Goal: Task Accomplishment & Management: Use online tool/utility

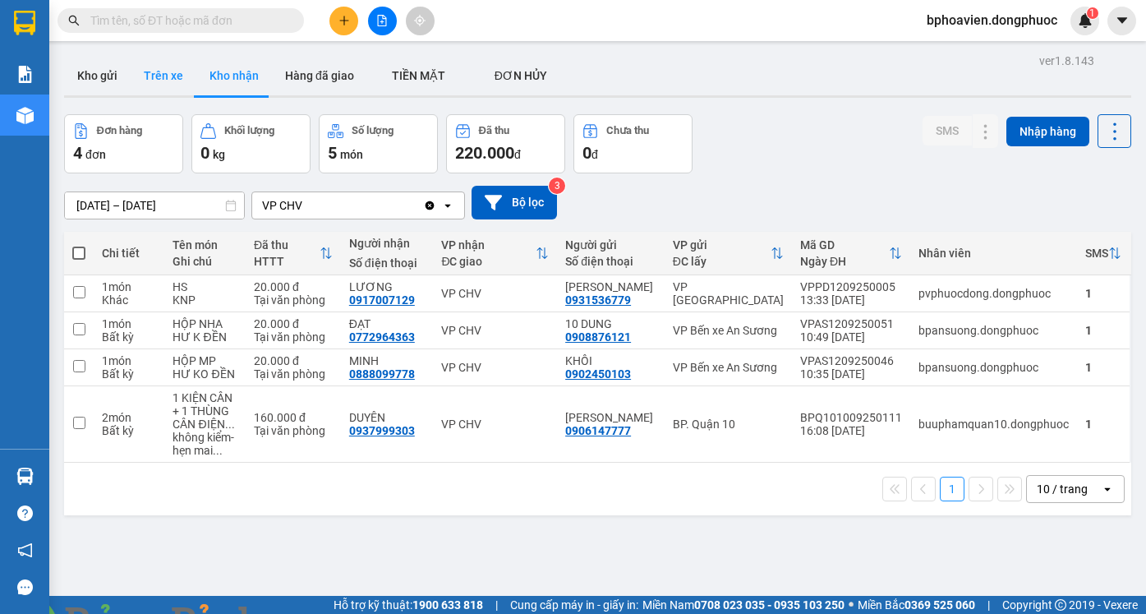
click at [163, 65] on button "Trên xe" at bounding box center [164, 75] width 66 height 39
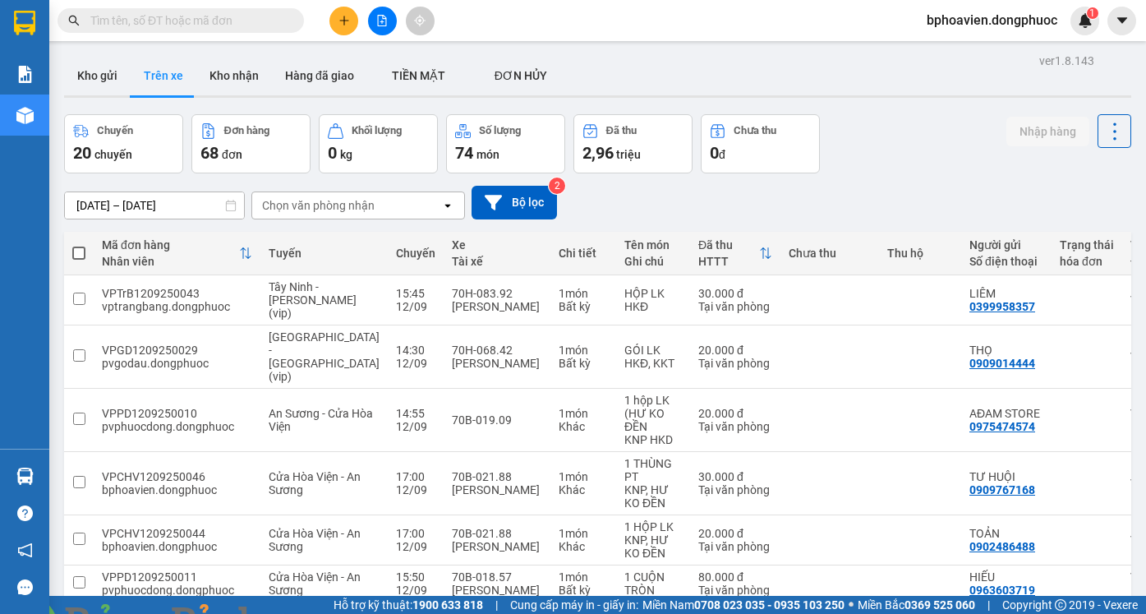
click at [391, 200] on div "Chọn văn phòng nhận" at bounding box center [346, 205] width 189 height 26
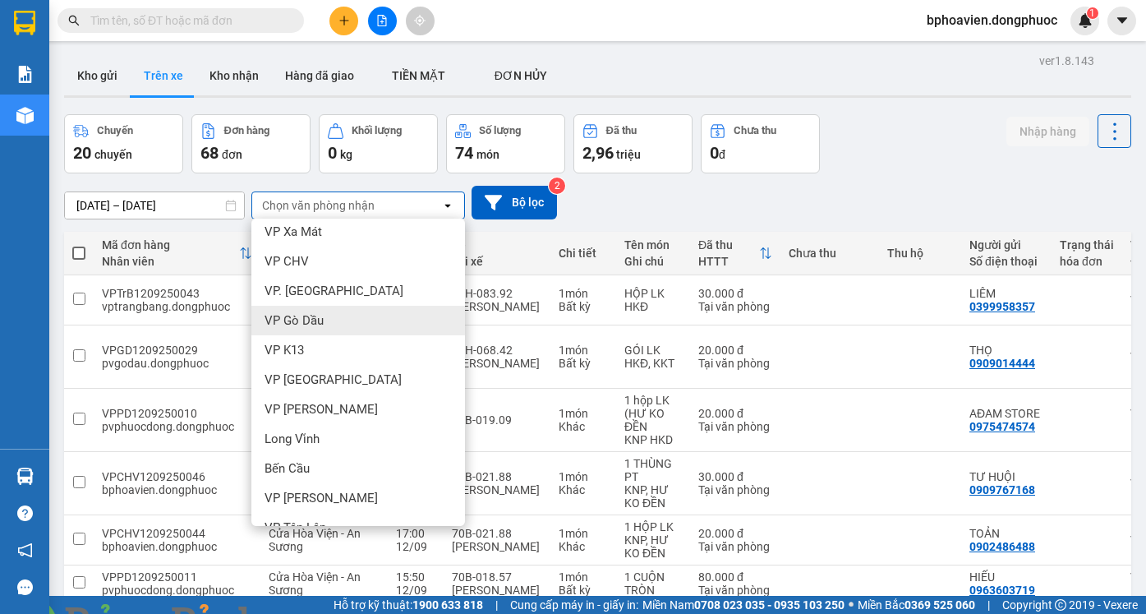
scroll to position [246, 0]
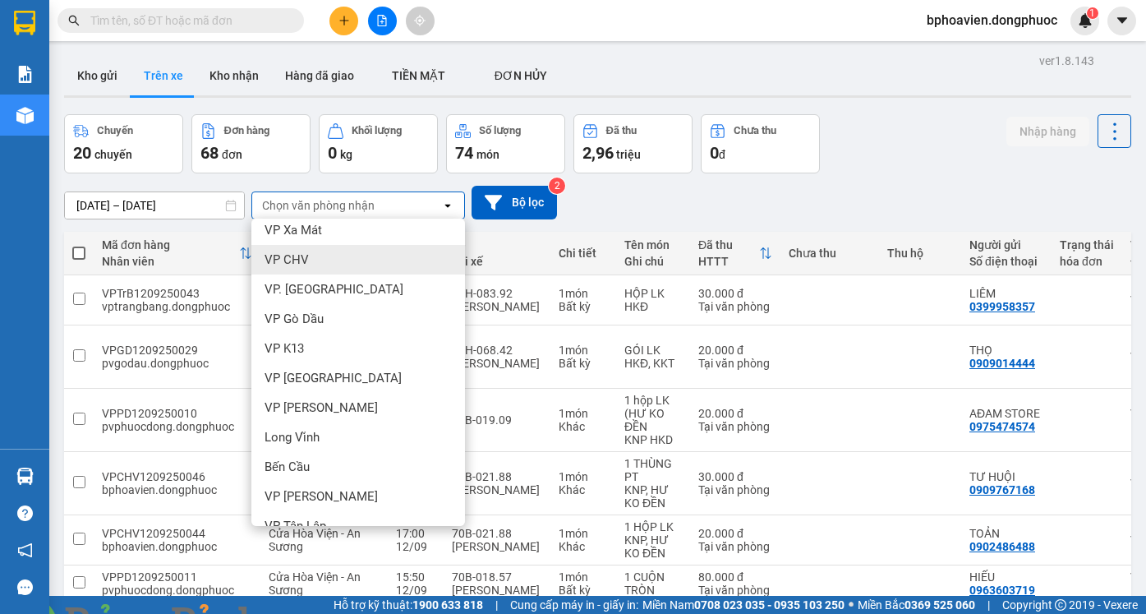
click at [345, 265] on div "VP CHV" at bounding box center [358, 260] width 214 height 30
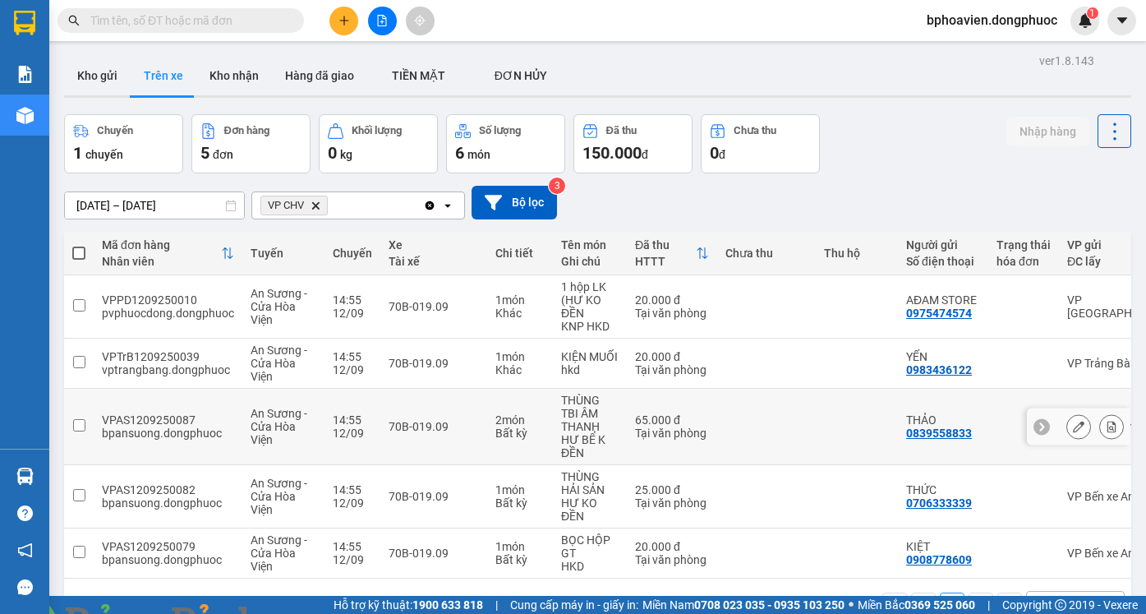
scroll to position [76, 0]
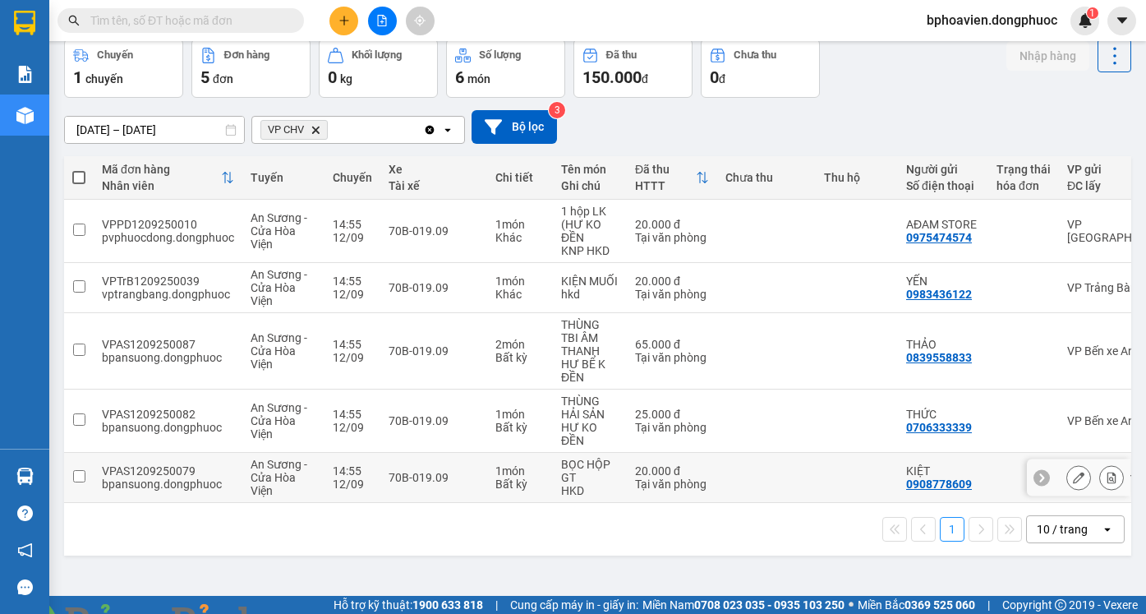
click at [434, 468] on td "70B-019.09" at bounding box center [433, 478] width 107 height 50
checkbox input "true"
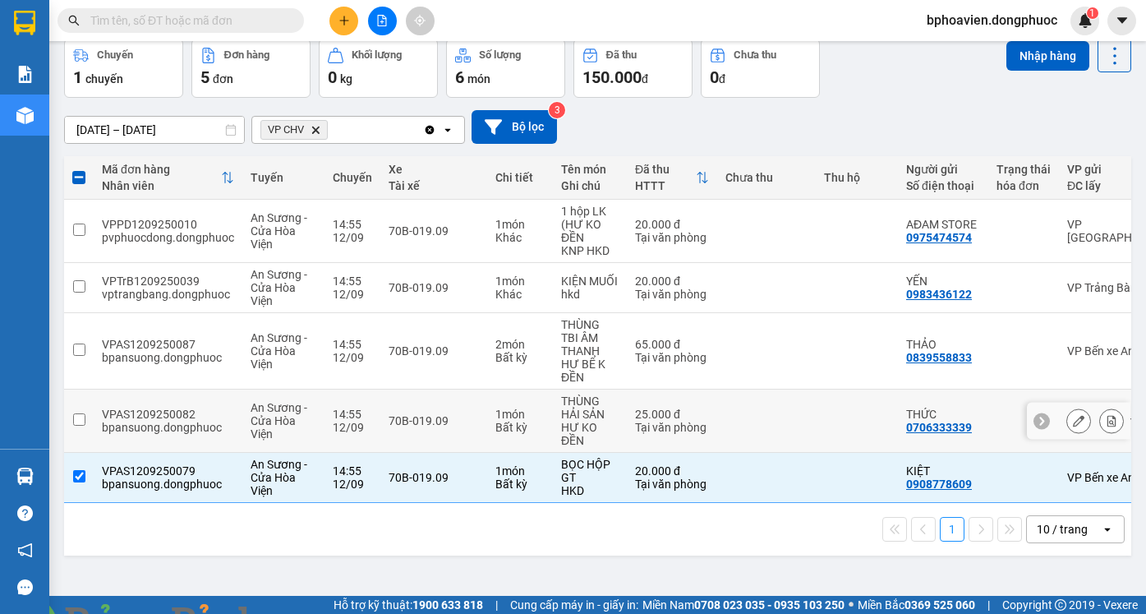
click at [442, 421] on div "70B-019.09" at bounding box center [434, 420] width 90 height 13
checkbox input "true"
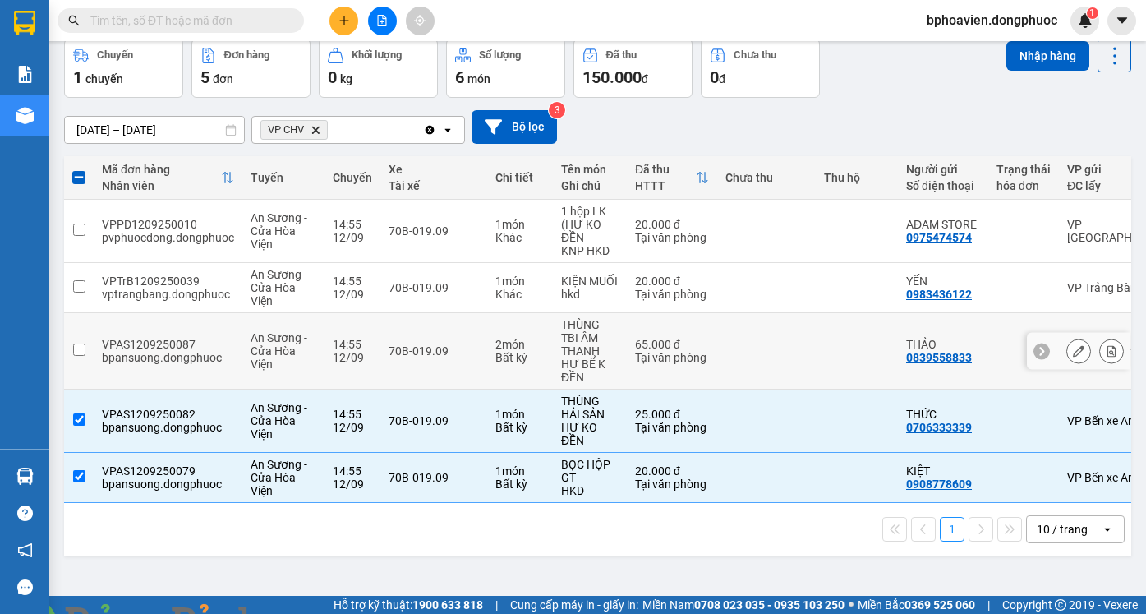
click at [426, 349] on div "70B-019.09" at bounding box center [434, 350] width 90 height 13
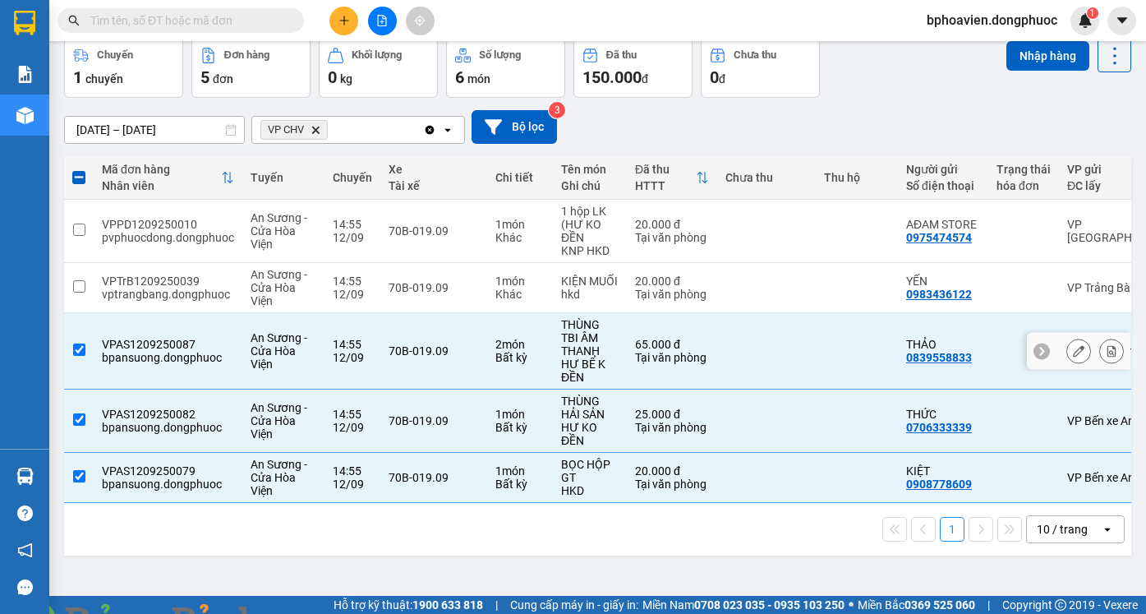
click at [438, 313] on td "70B-019.09" at bounding box center [433, 351] width 107 height 76
checkbox input "false"
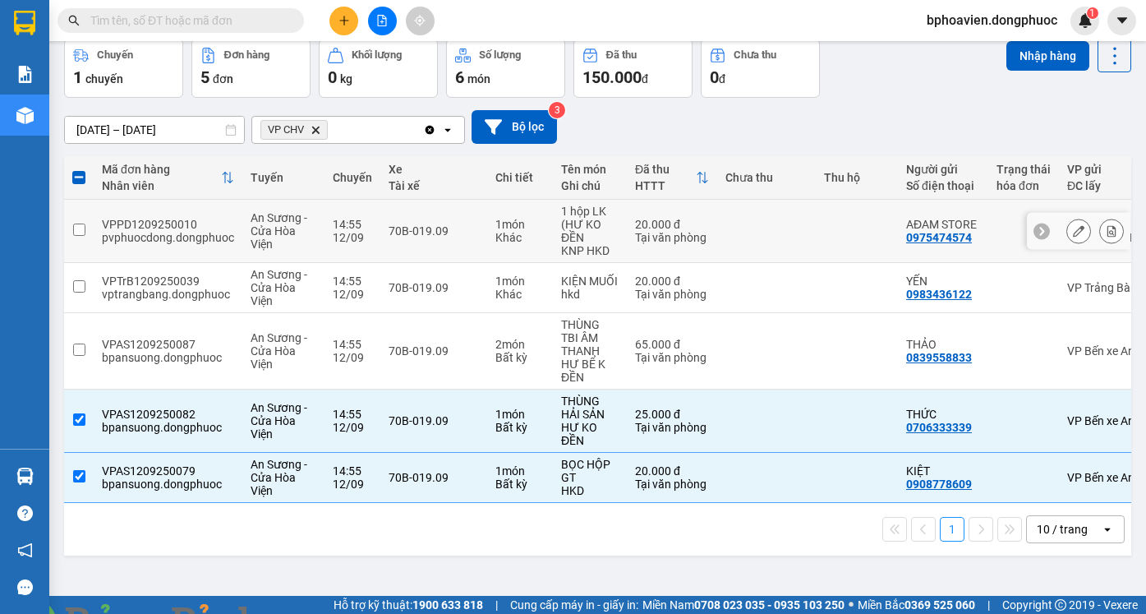
click at [472, 246] on td "70B-019.09" at bounding box center [433, 231] width 107 height 63
checkbox input "true"
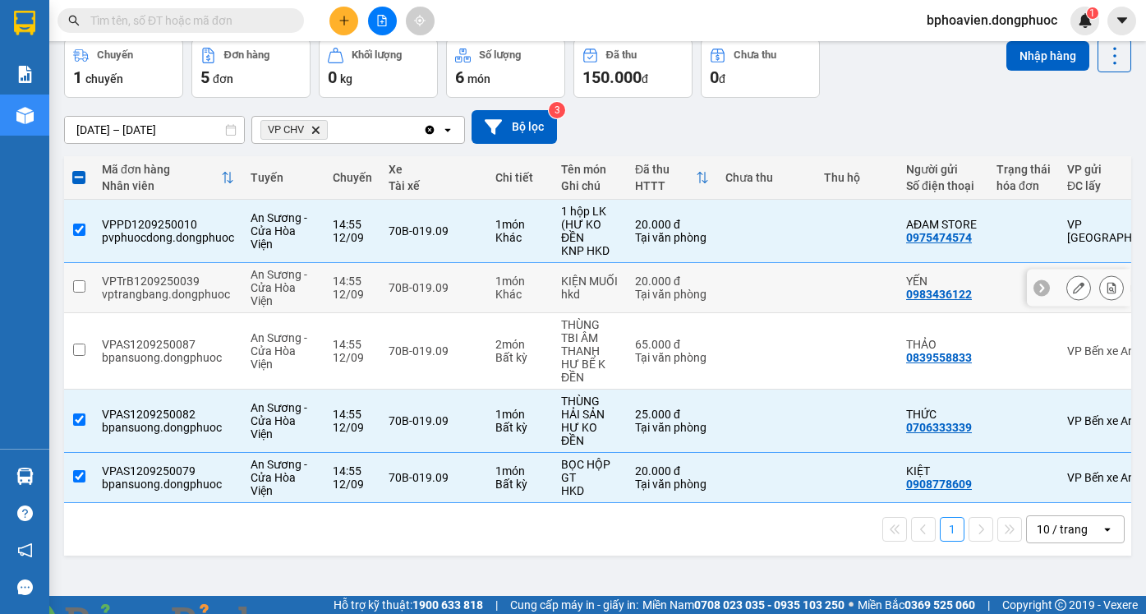
click at [465, 303] on td "70B-019.09" at bounding box center [433, 288] width 107 height 50
checkbox input "true"
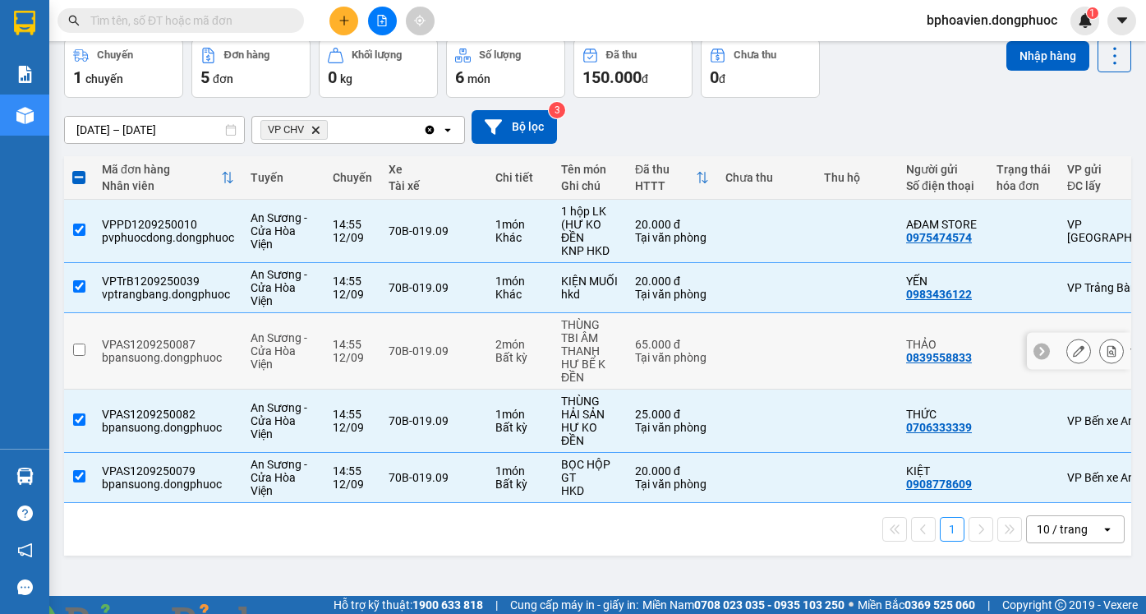
click at [472, 336] on td "70B-019.09" at bounding box center [433, 351] width 107 height 76
checkbox input "true"
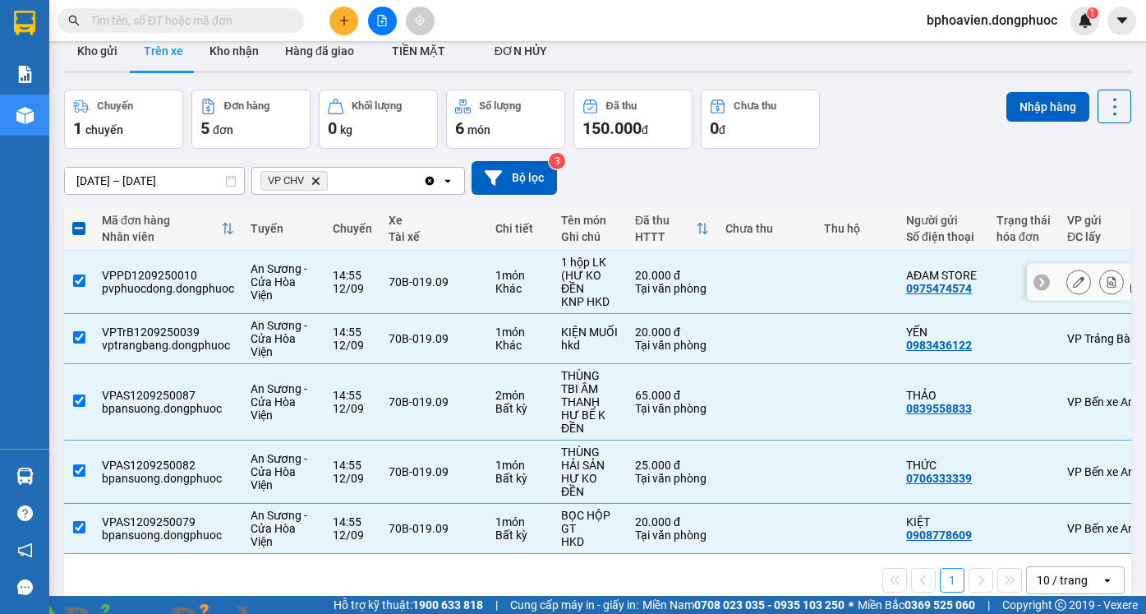
scroll to position [0, 0]
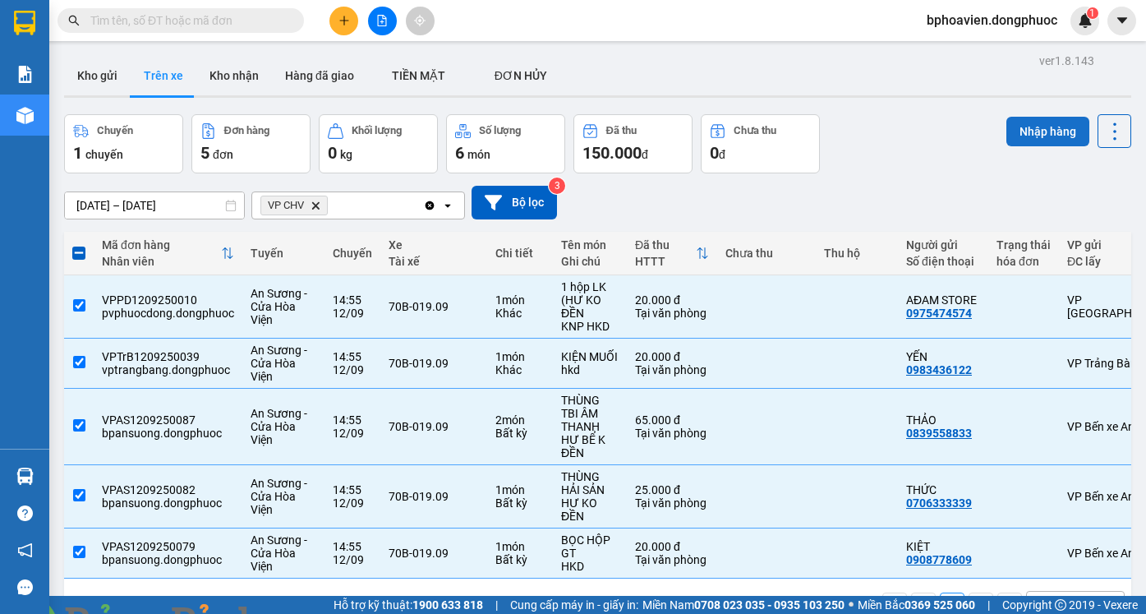
click at [1006, 125] on button "Nhập hàng" at bounding box center [1047, 132] width 83 height 30
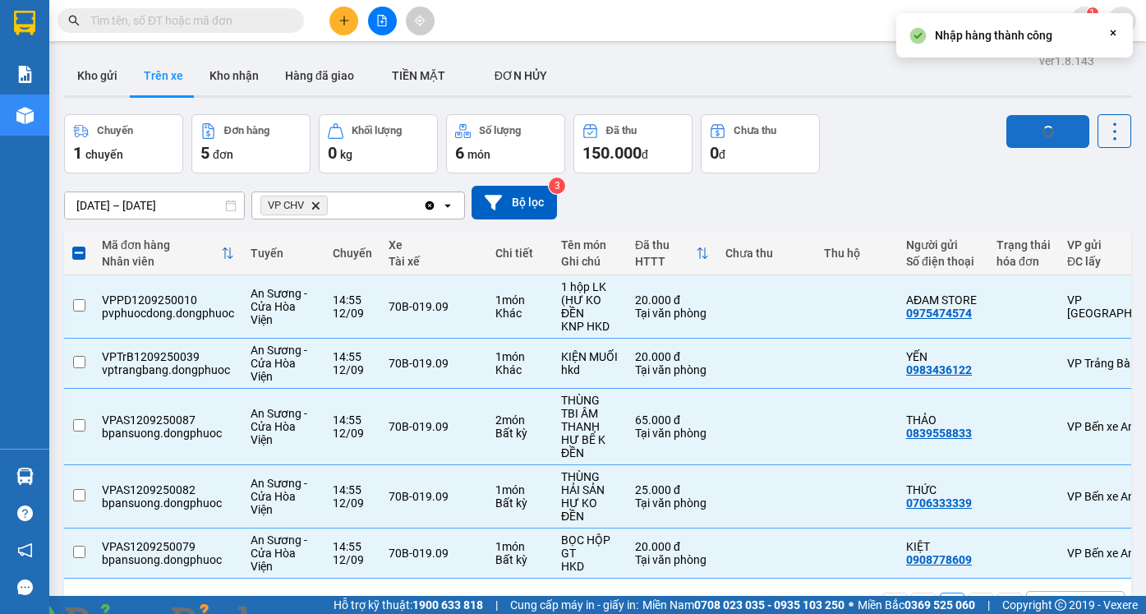
checkbox input "false"
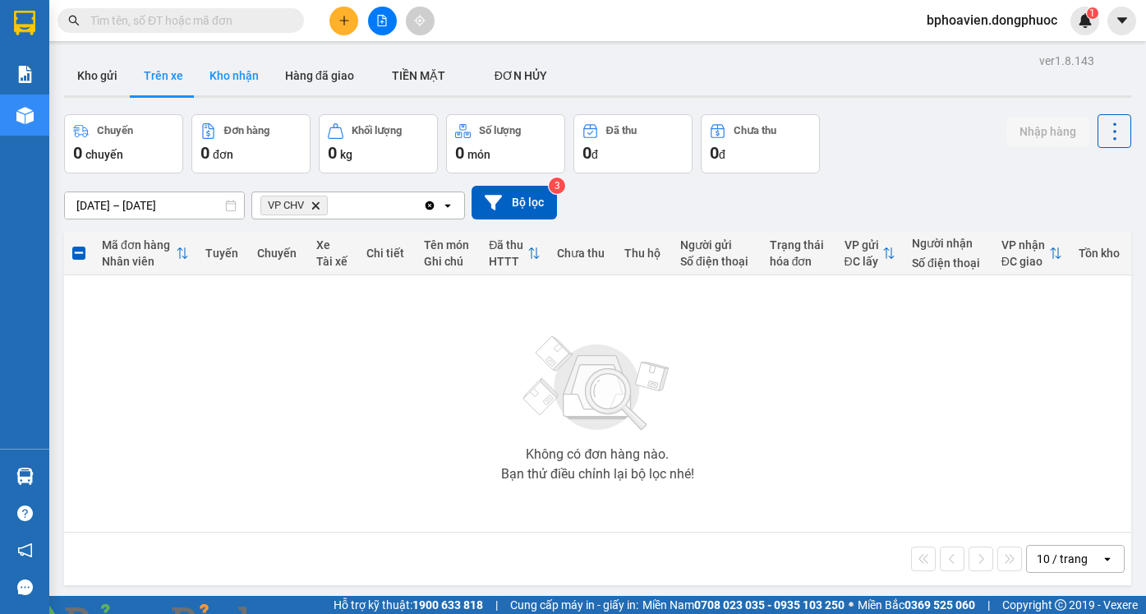
click at [219, 66] on button "Kho nhận" at bounding box center [234, 75] width 76 height 39
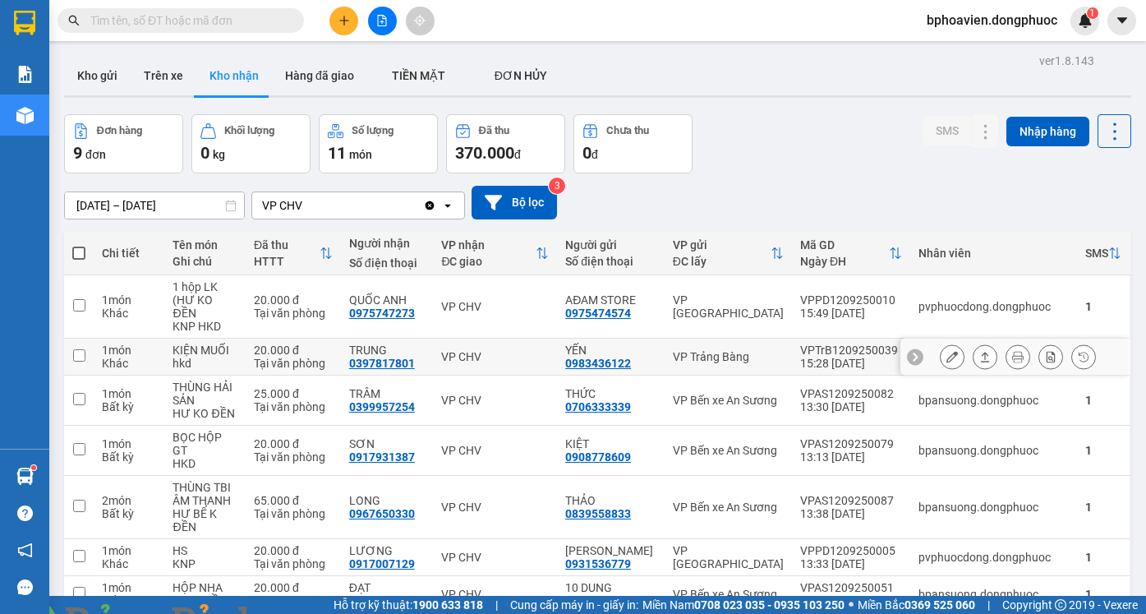
click at [981, 352] on icon at bounding box center [985, 357] width 9 height 10
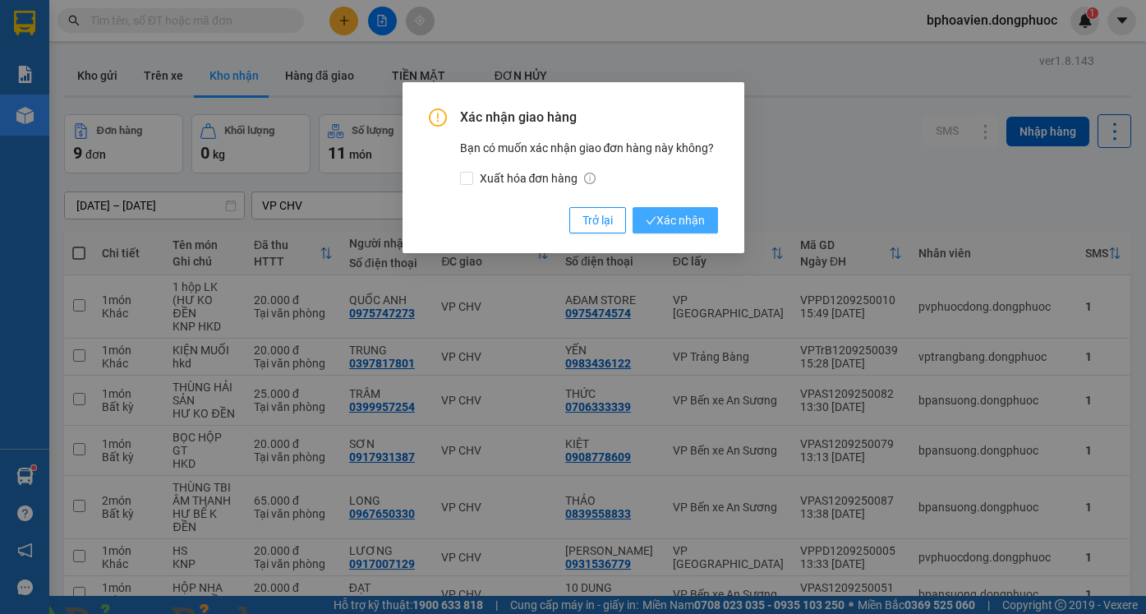
click at [688, 221] on span "Xác nhận" at bounding box center [675, 220] width 59 height 18
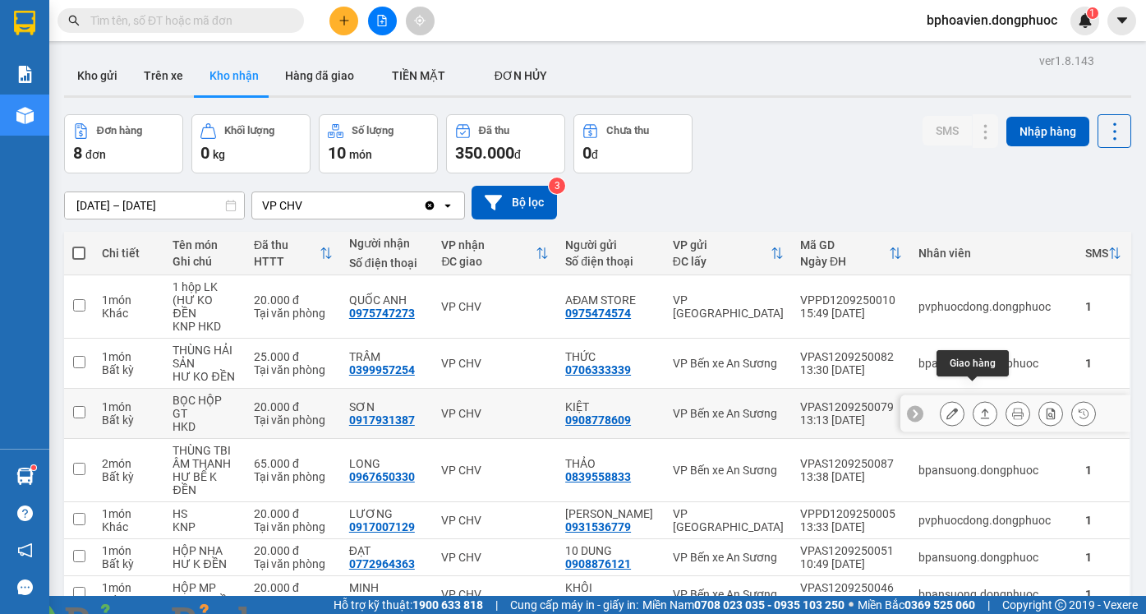
click at [979, 407] on icon at bounding box center [985, 413] width 12 height 12
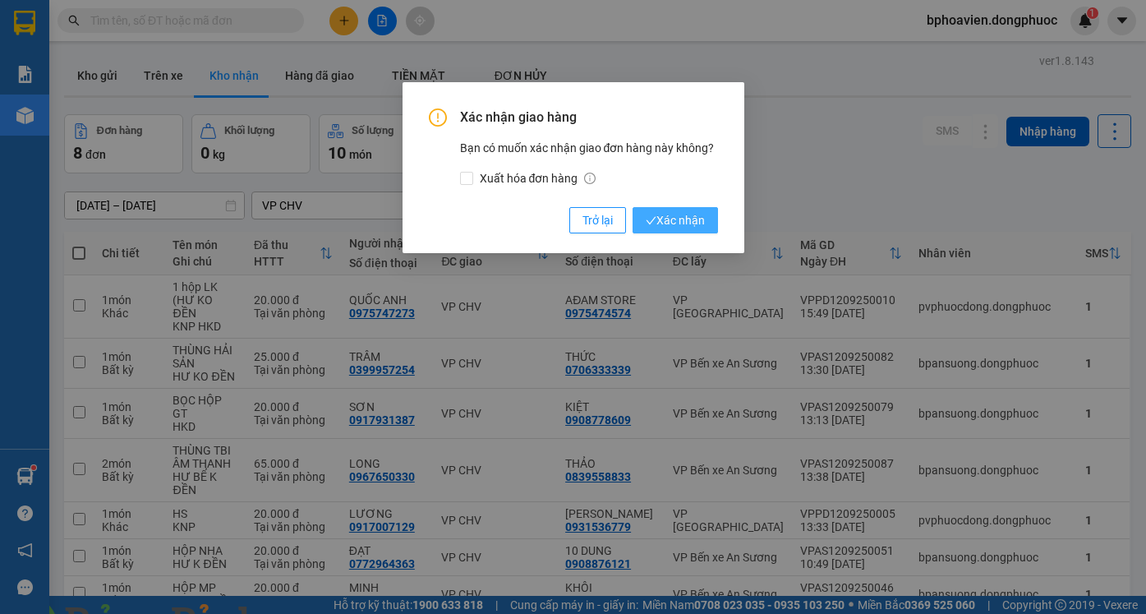
click at [663, 219] on span "Xác nhận" at bounding box center [675, 220] width 59 height 18
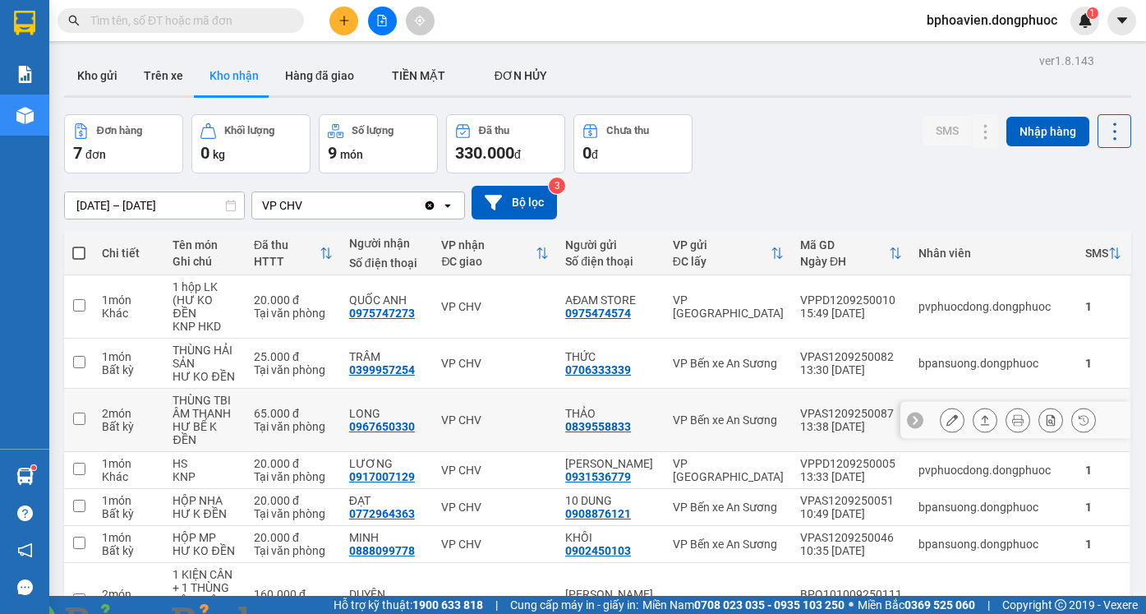
drag, startPoint x: 973, startPoint y: 401, endPoint x: 932, endPoint y: 384, distance: 43.8
click at [979, 414] on icon at bounding box center [985, 420] width 12 height 12
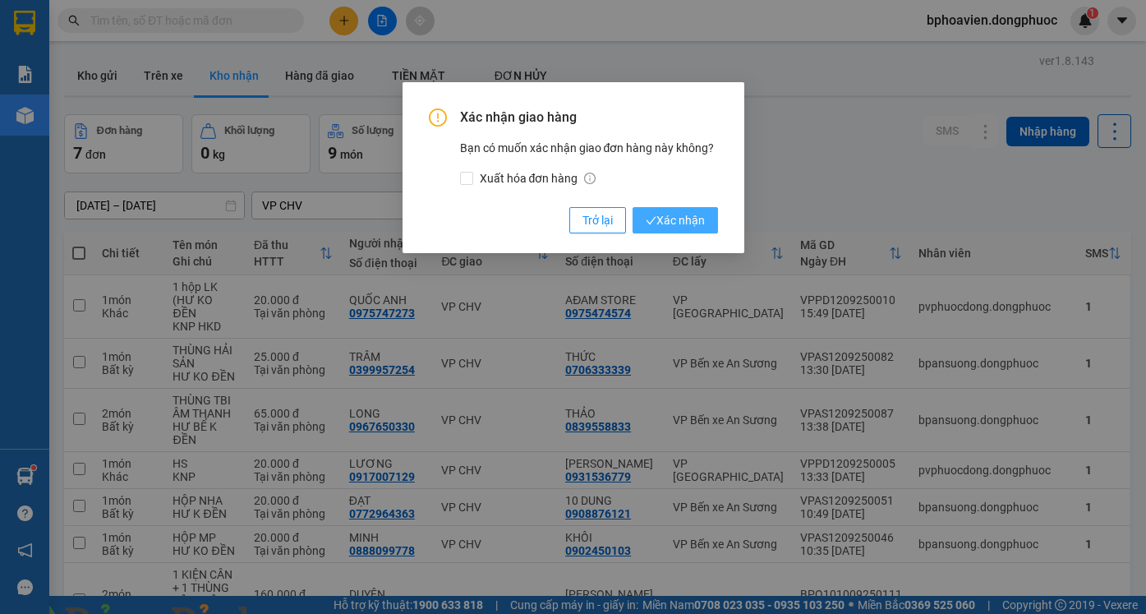
click at [672, 215] on span "Xác nhận" at bounding box center [675, 220] width 59 height 18
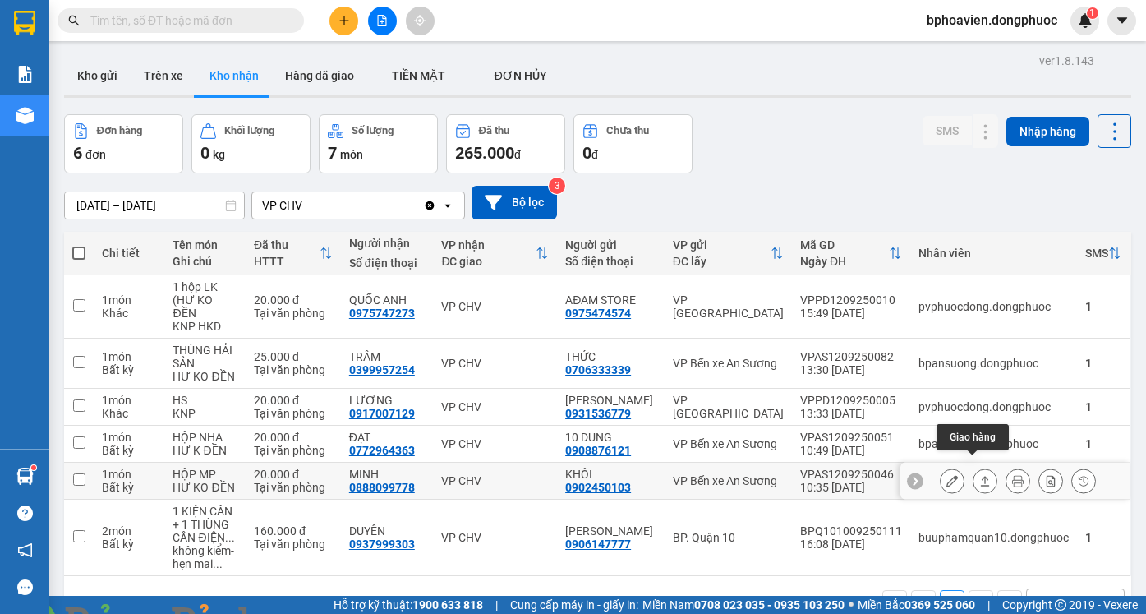
click at [979, 475] on icon at bounding box center [985, 481] width 12 height 12
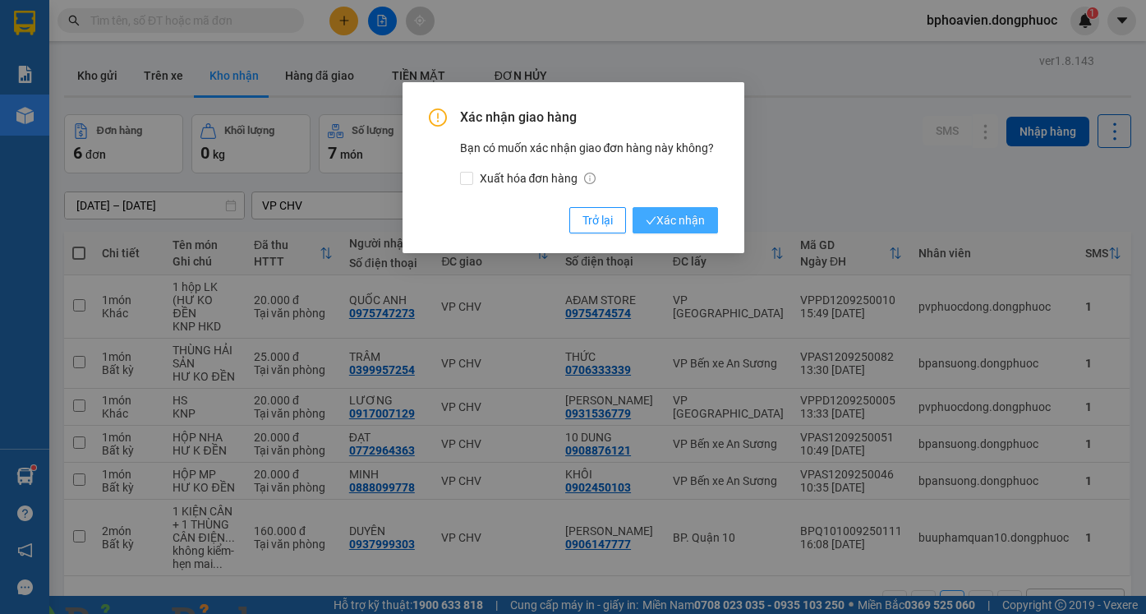
click at [684, 220] on span "Xác nhận" at bounding box center [675, 220] width 59 height 18
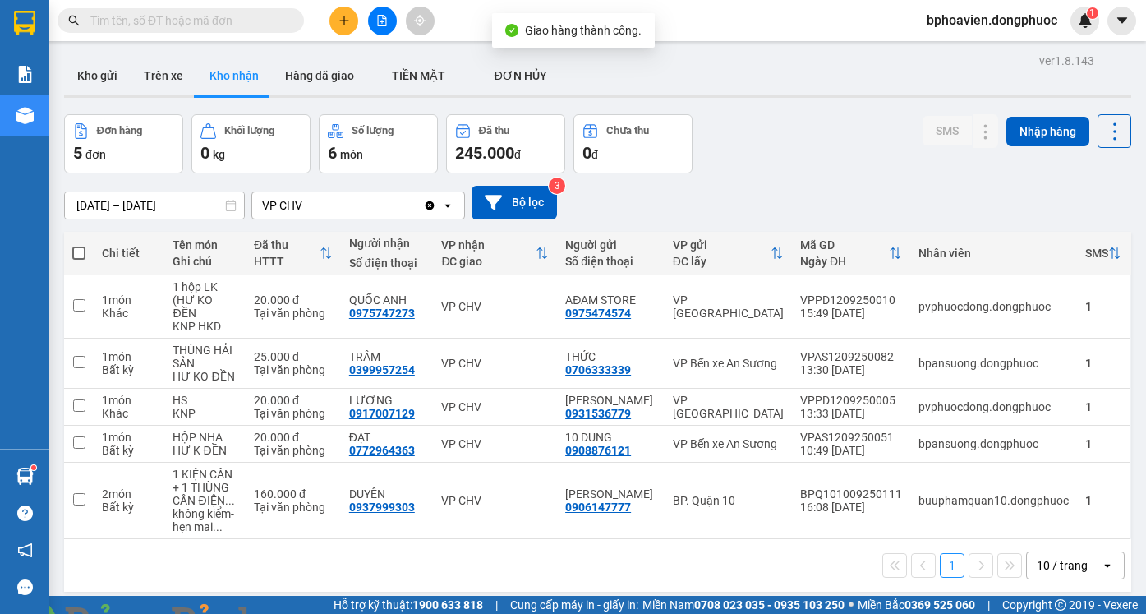
drag, startPoint x: 94, startPoint y: 74, endPoint x: 110, endPoint y: 106, distance: 35.6
click at [96, 76] on button "Kho gửi" at bounding box center [97, 75] width 67 height 39
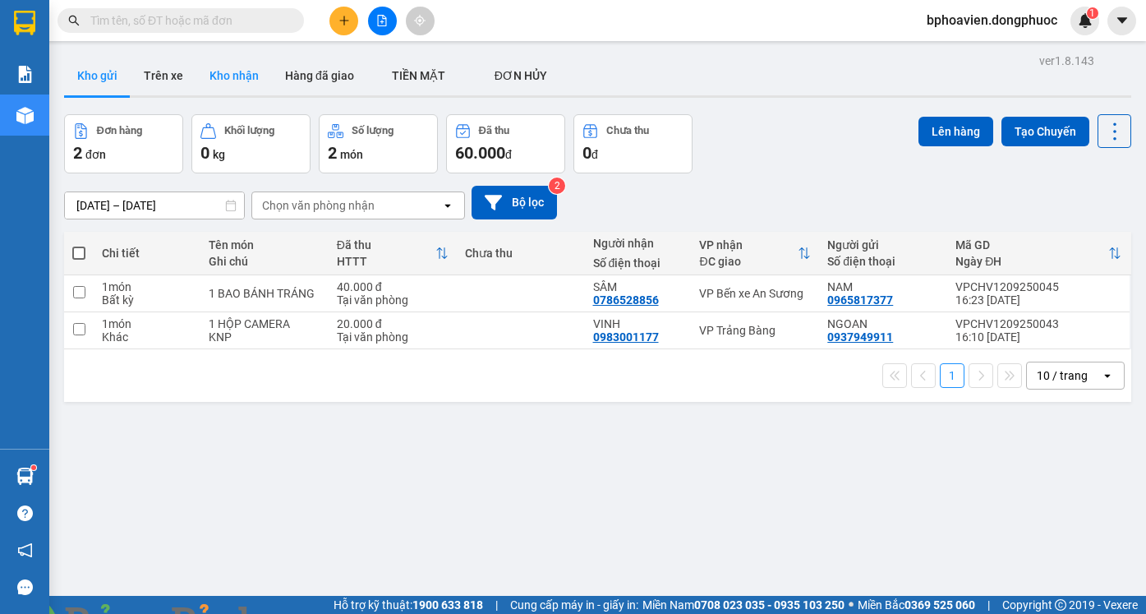
click at [209, 75] on button "Kho nhận" at bounding box center [234, 75] width 76 height 39
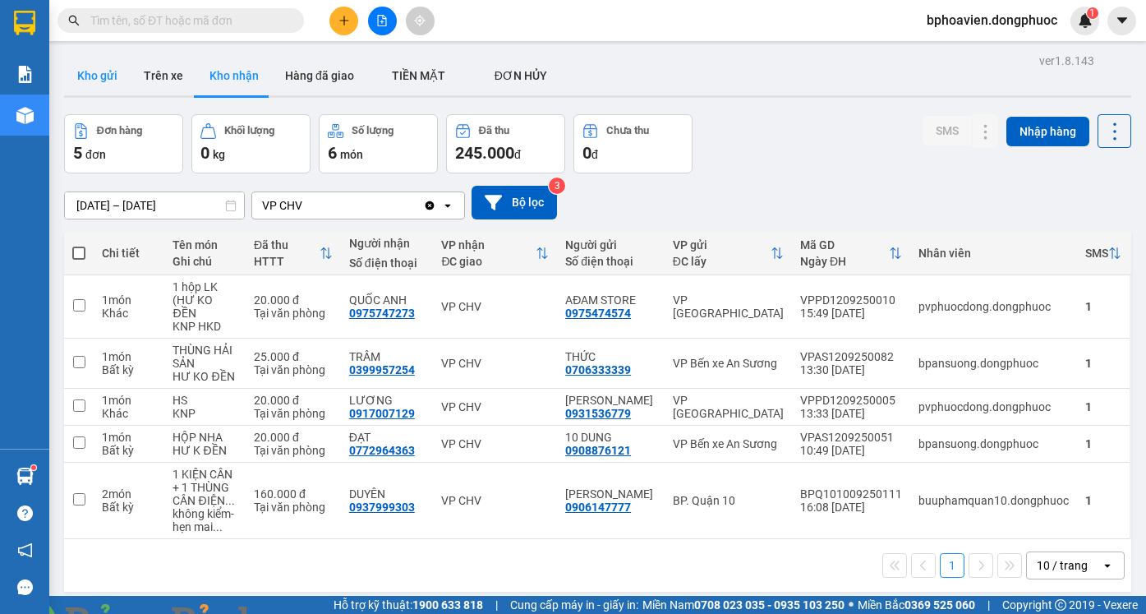
click at [108, 70] on button "Kho gửi" at bounding box center [97, 75] width 67 height 39
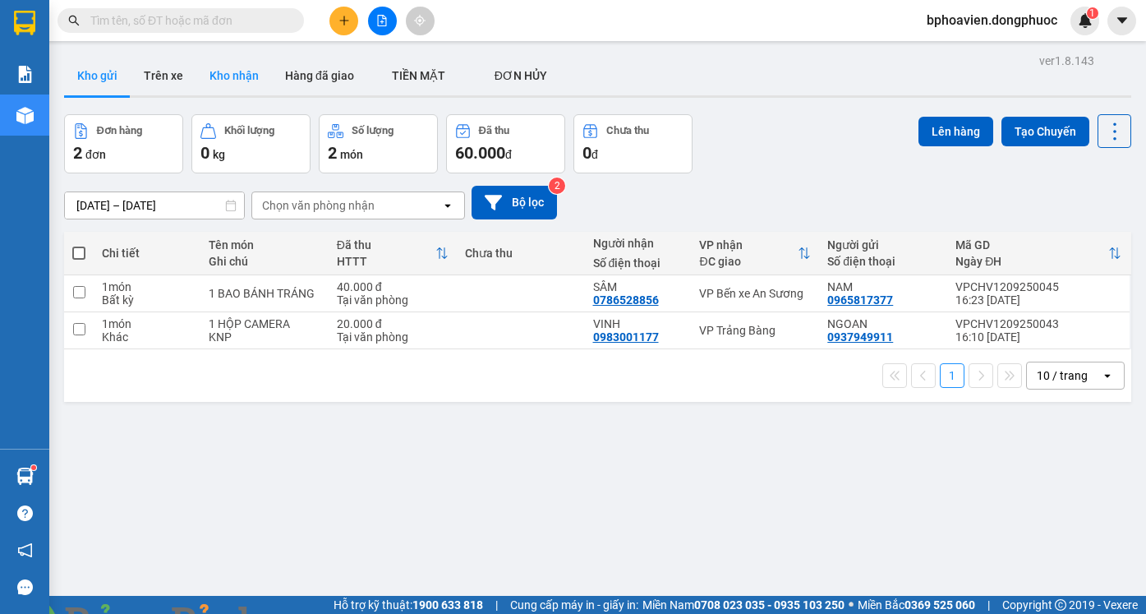
click at [235, 81] on button "Kho nhận" at bounding box center [234, 75] width 76 height 39
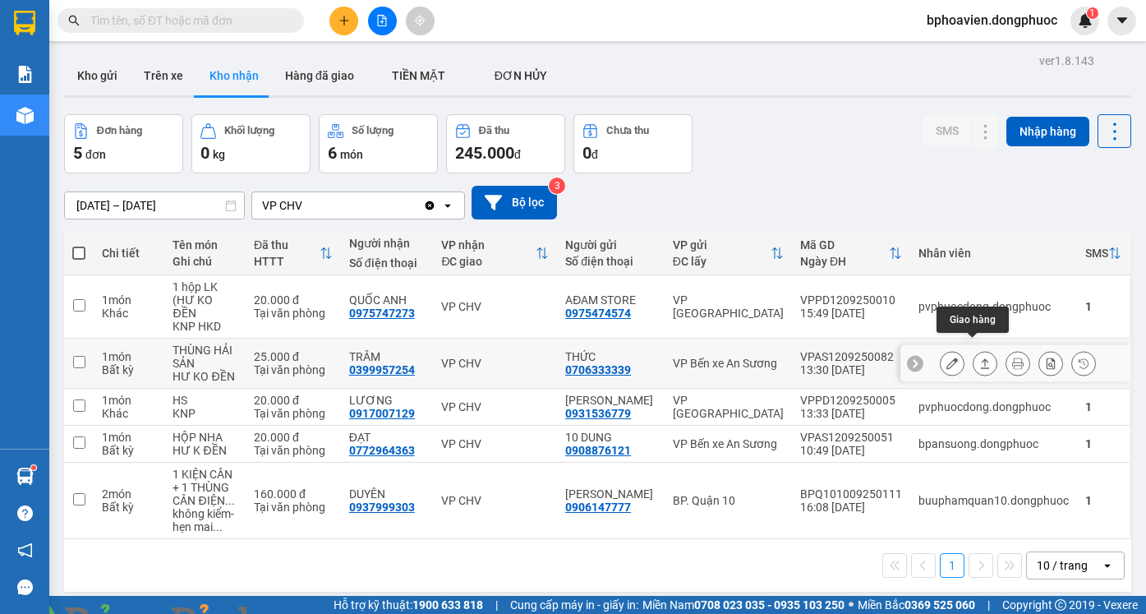
click at [981, 358] on icon at bounding box center [985, 363] width 9 height 10
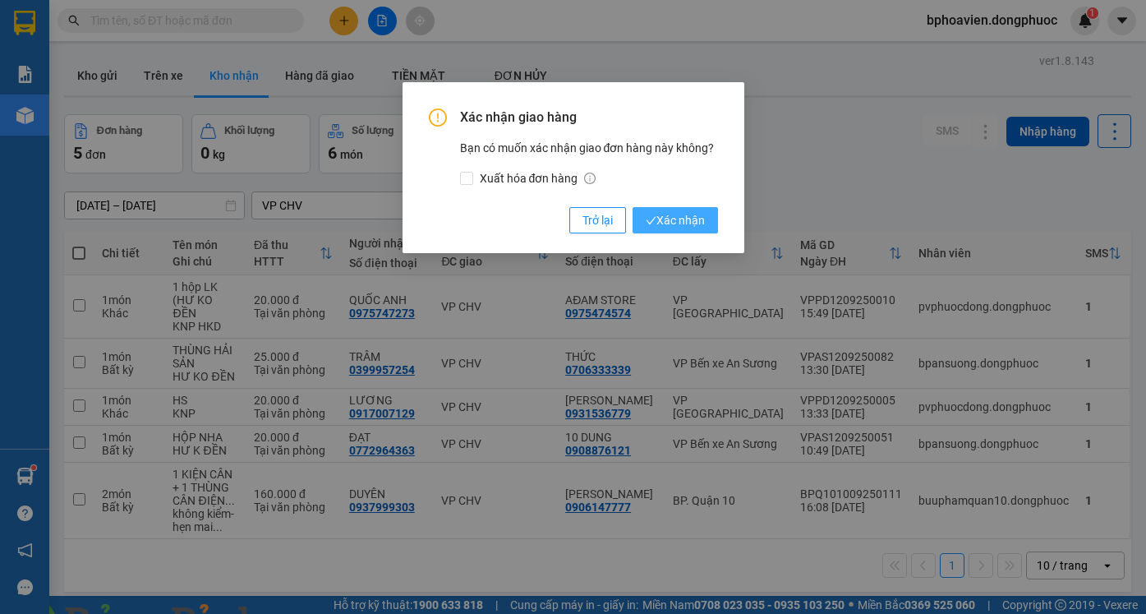
click at [692, 221] on span "Xác nhận" at bounding box center [675, 220] width 59 height 18
